Goal: Navigation & Orientation: Find specific page/section

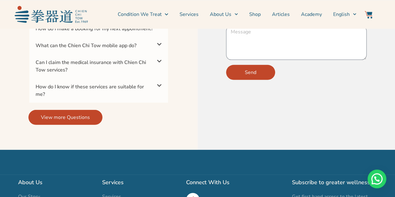
scroll to position [2248, 0]
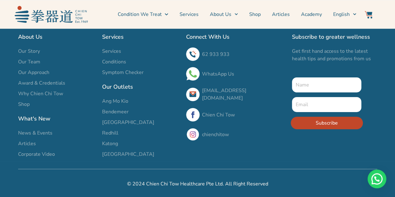
click at [31, 65] on span "Our Team" at bounding box center [29, 62] width 22 height 8
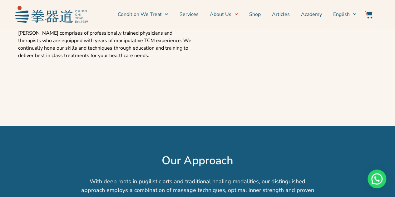
scroll to position [318, 0]
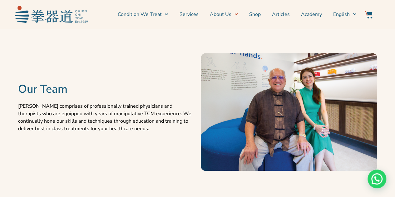
click at [57, 93] on h2 "Our Team" at bounding box center [106, 90] width 177 height 14
click at [277, 96] on img at bounding box center [289, 112] width 177 height 118
